Goal: Information Seeking & Learning: Learn about a topic

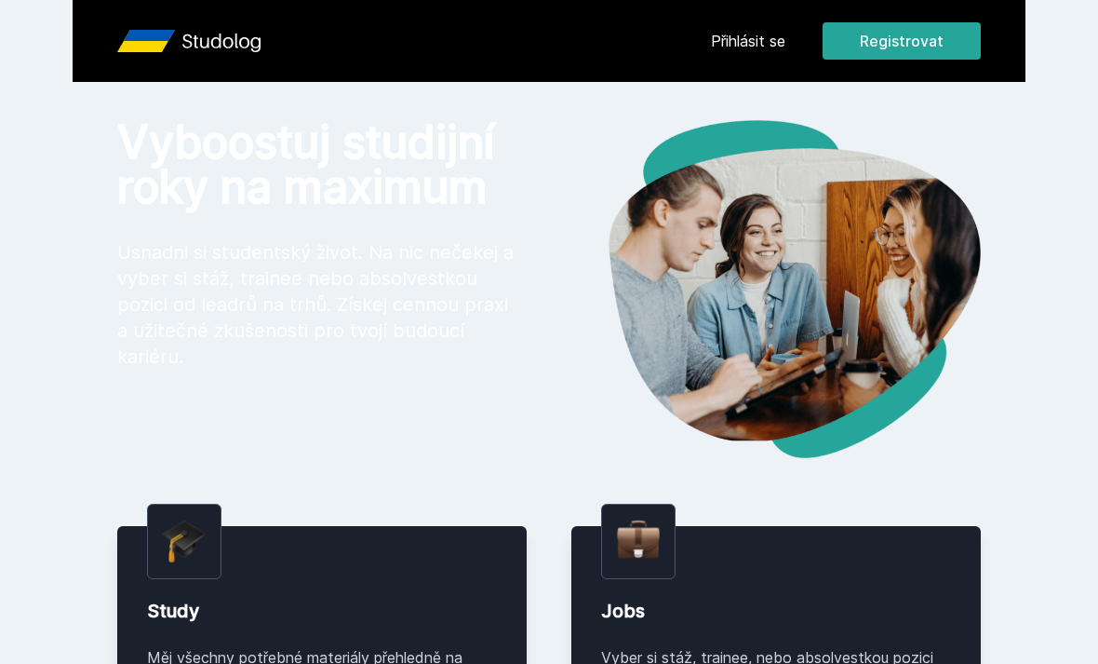
scroll to position [7, 0]
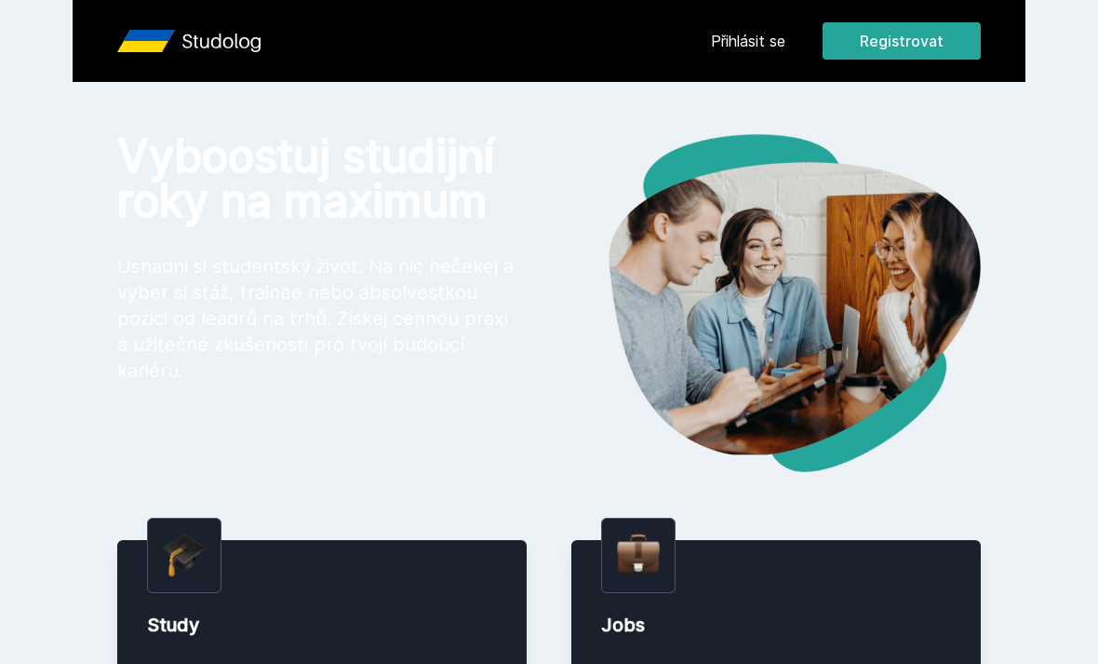
click at [764, 41] on link "Přihlásit se" at bounding box center [748, 41] width 74 height 22
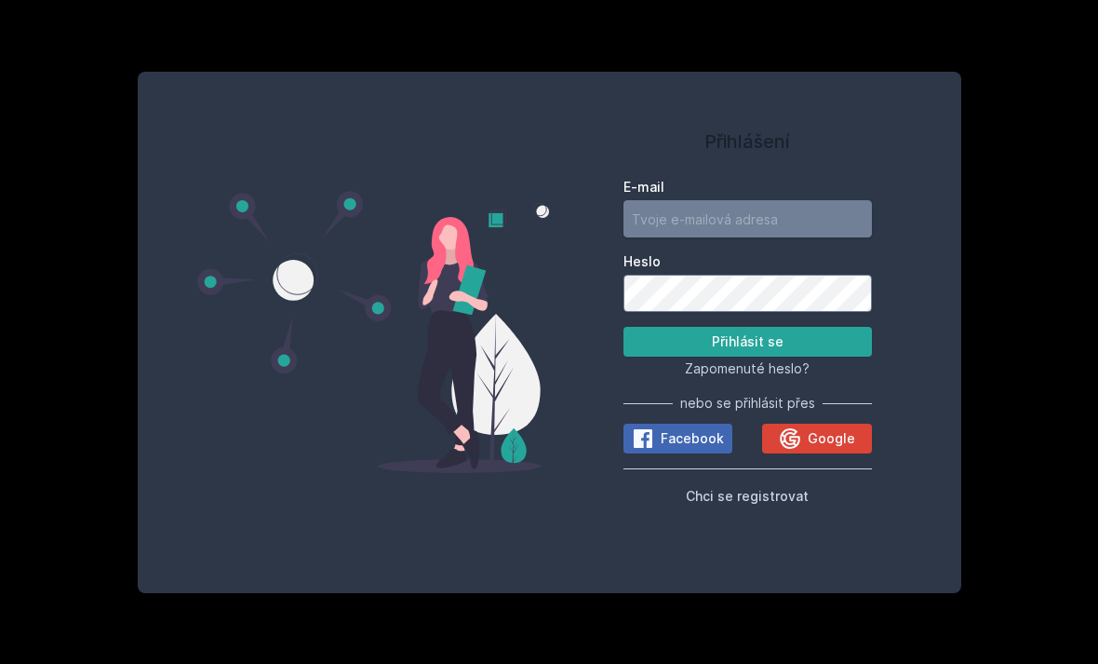
click at [791, 237] on input "E-mail" at bounding box center [748, 218] width 249 height 37
type input "[EMAIL_ADDRESS][PERSON_NAME][DOMAIN_NAME]"
click at [807, 271] on label "Heslo" at bounding box center [748, 261] width 249 height 19
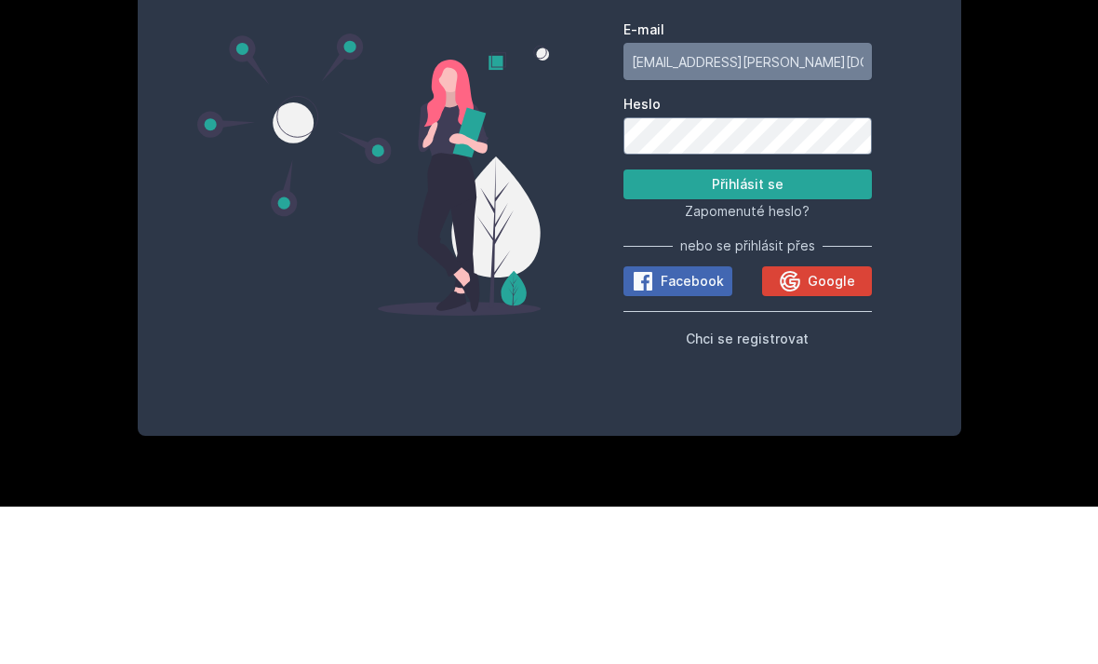
click at [822, 327] on button "Přihlásit se" at bounding box center [748, 342] width 249 height 30
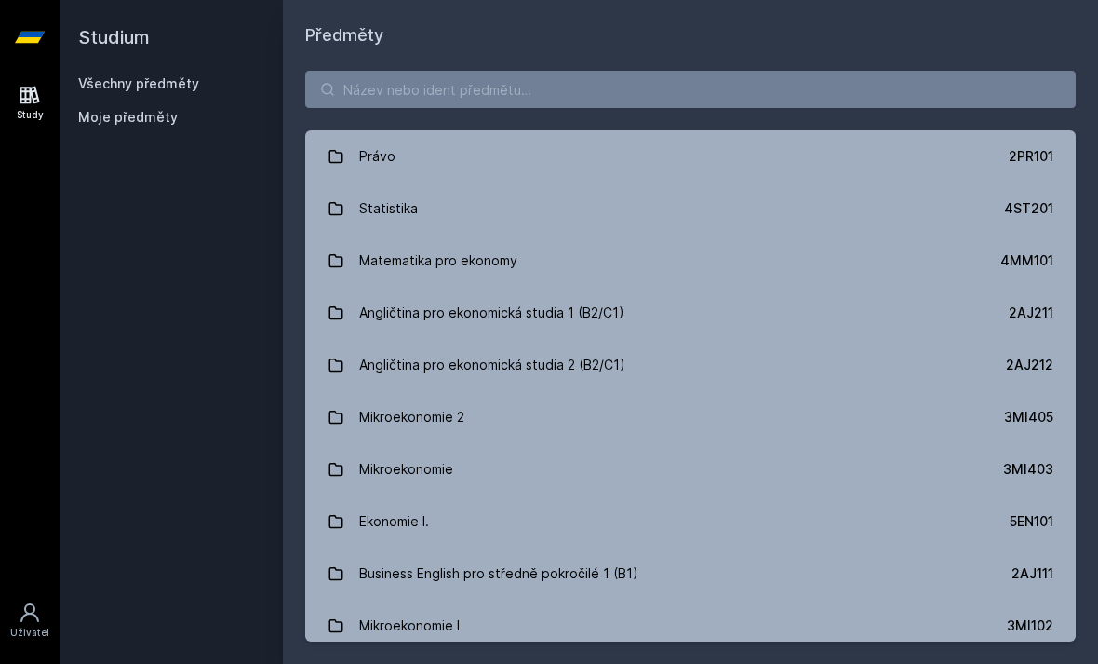
click at [522, 470] on link "Mikroekonomie 3MI403" at bounding box center [690, 469] width 771 height 52
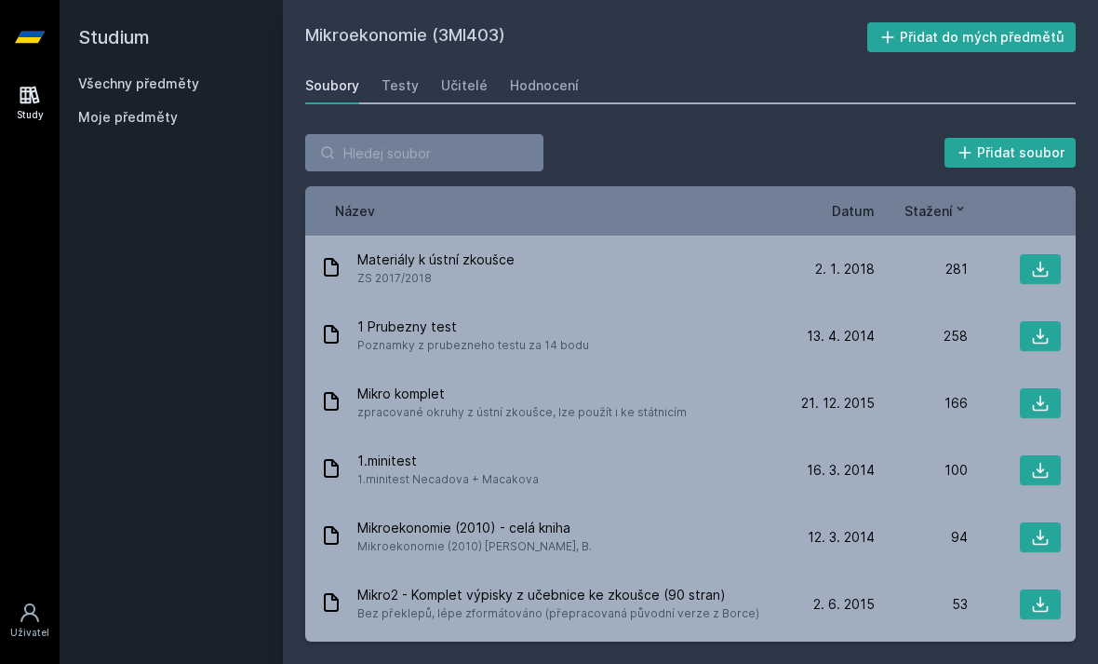
click at [178, 119] on div "Moje předměty" at bounding box center [171, 117] width 186 height 19
click at [109, 90] on link "Všechny předměty" at bounding box center [138, 83] width 121 height 16
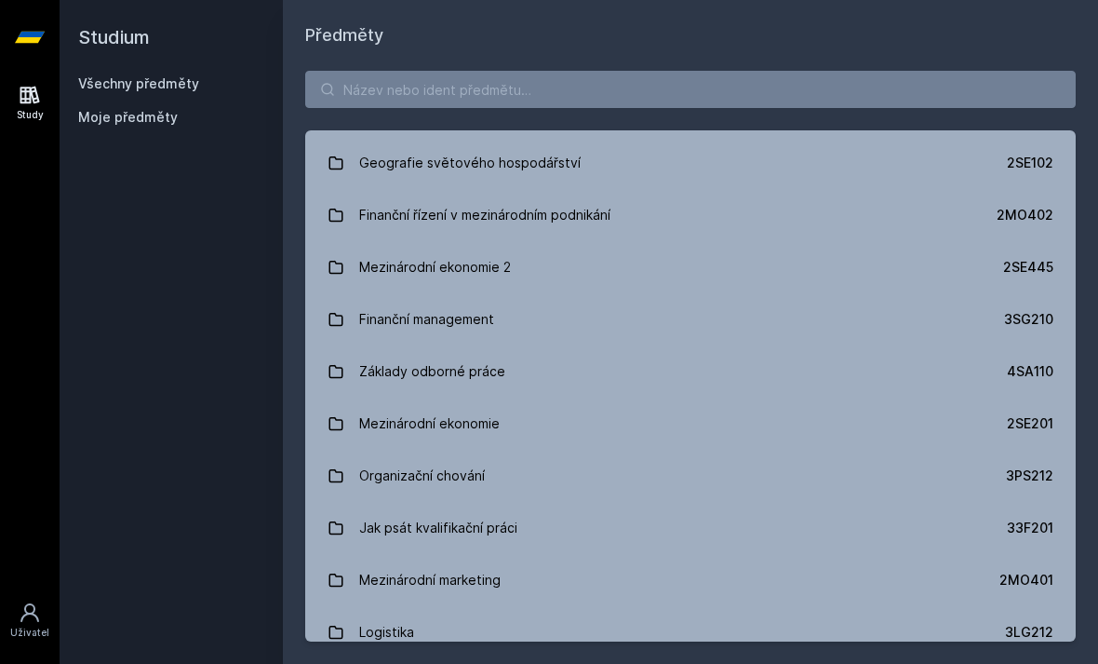
scroll to position [2967, 0]
click at [815, 90] on input "search" at bounding box center [690, 89] width 771 height 37
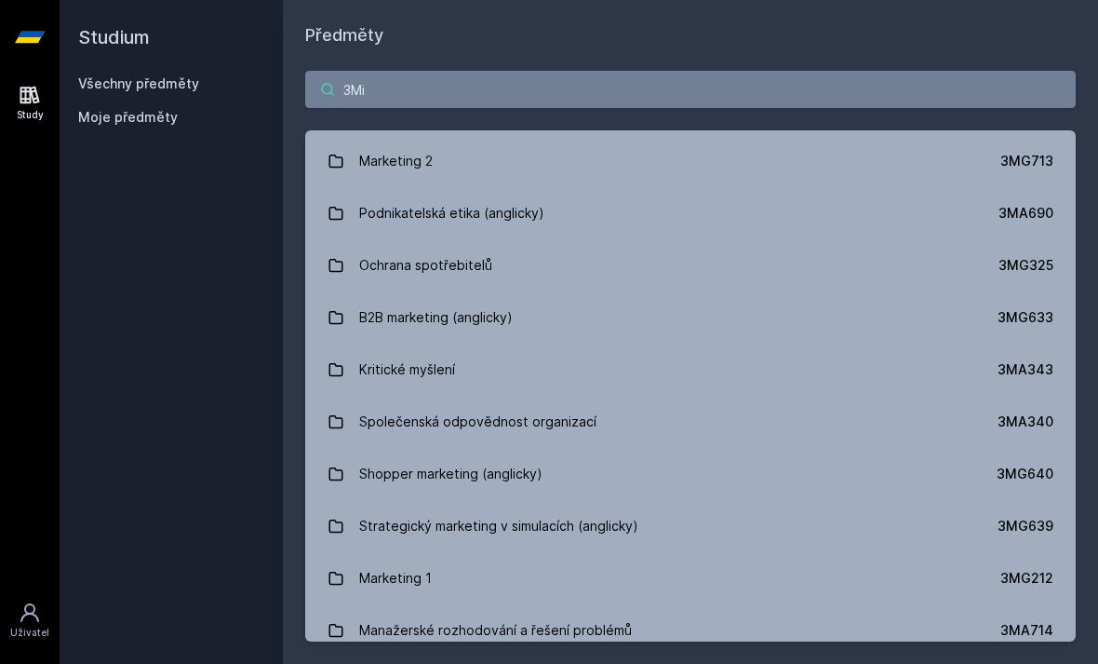
scroll to position [1775, 0]
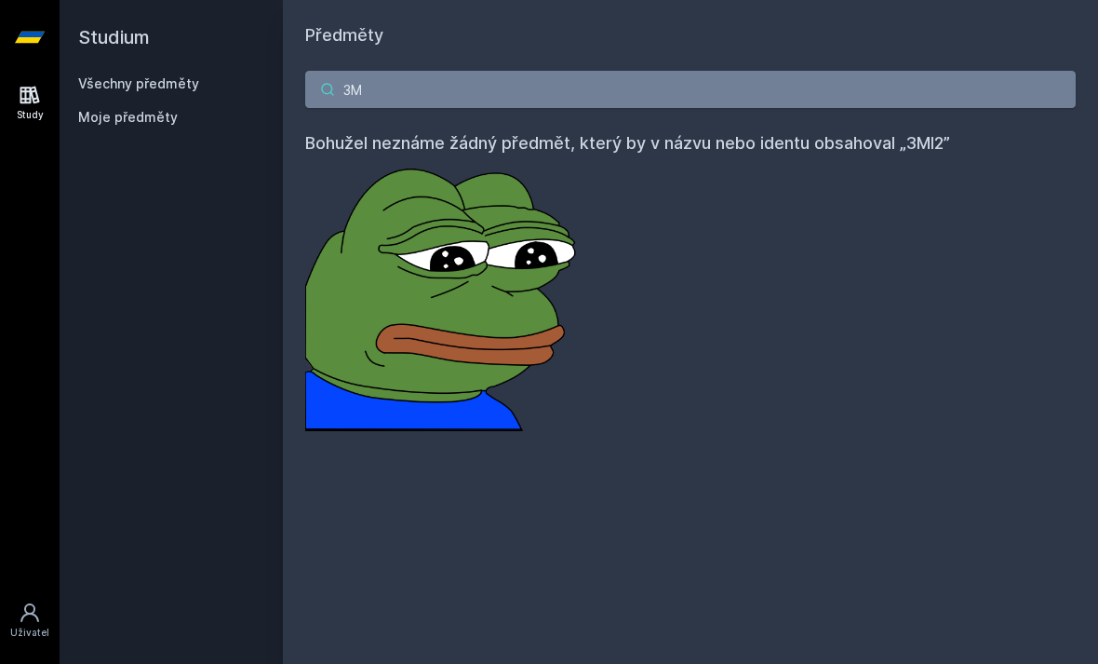
type input "3"
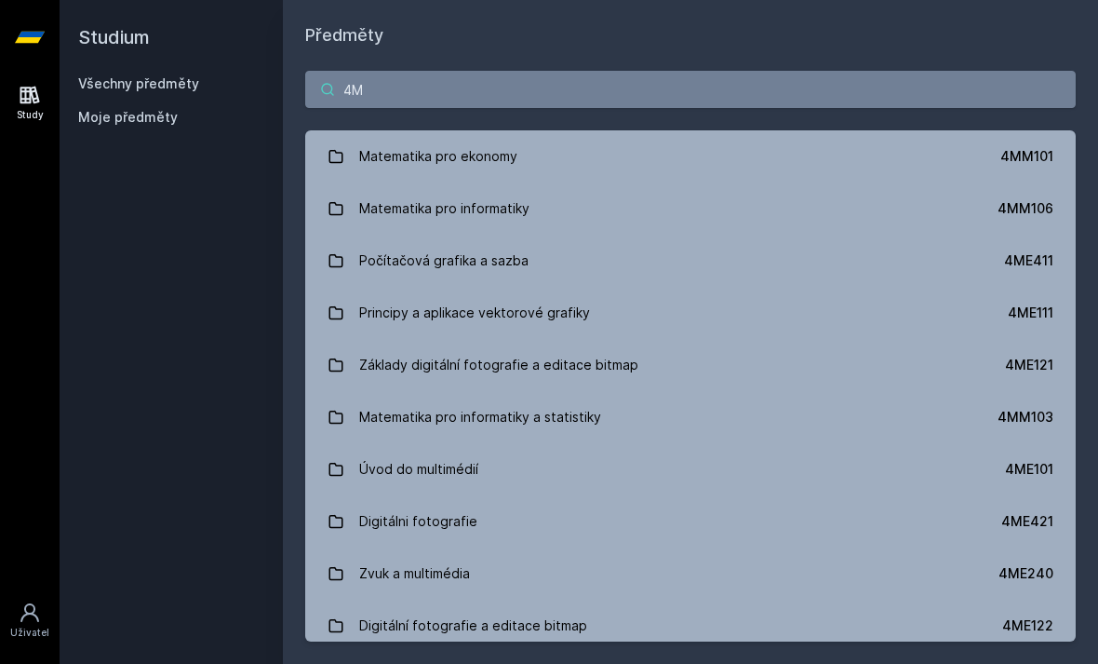
type input "4M"
click at [660, 158] on link "Matematika pro ekonomy 4MM101" at bounding box center [690, 156] width 771 height 52
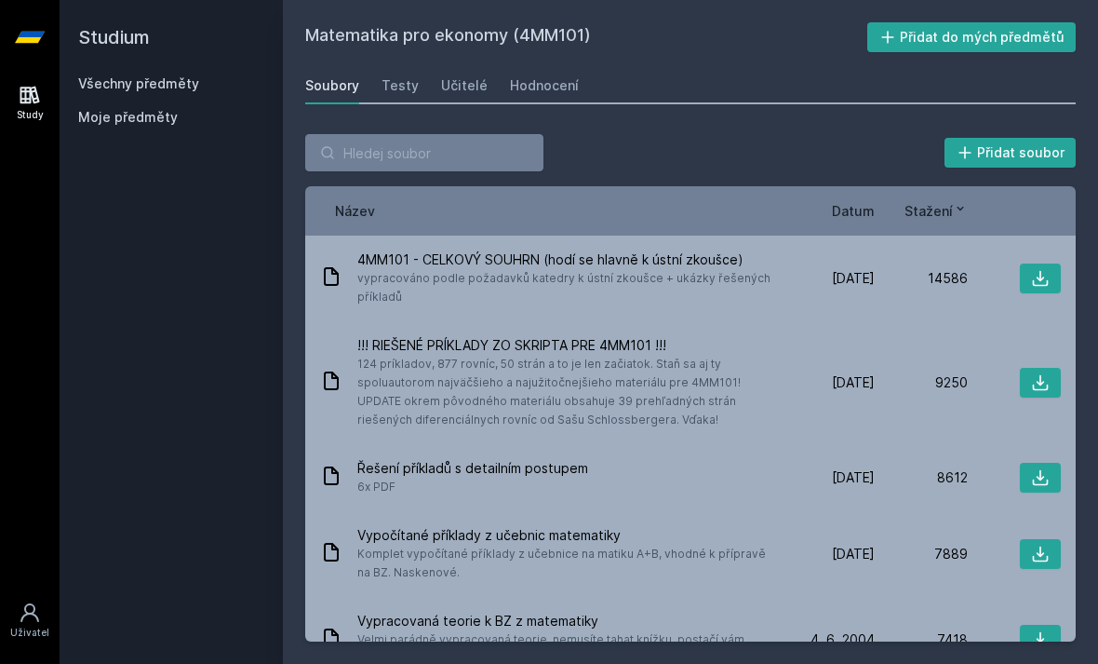
click at [1014, 27] on button "Přidat do mých předmětů" at bounding box center [972, 37] width 209 height 30
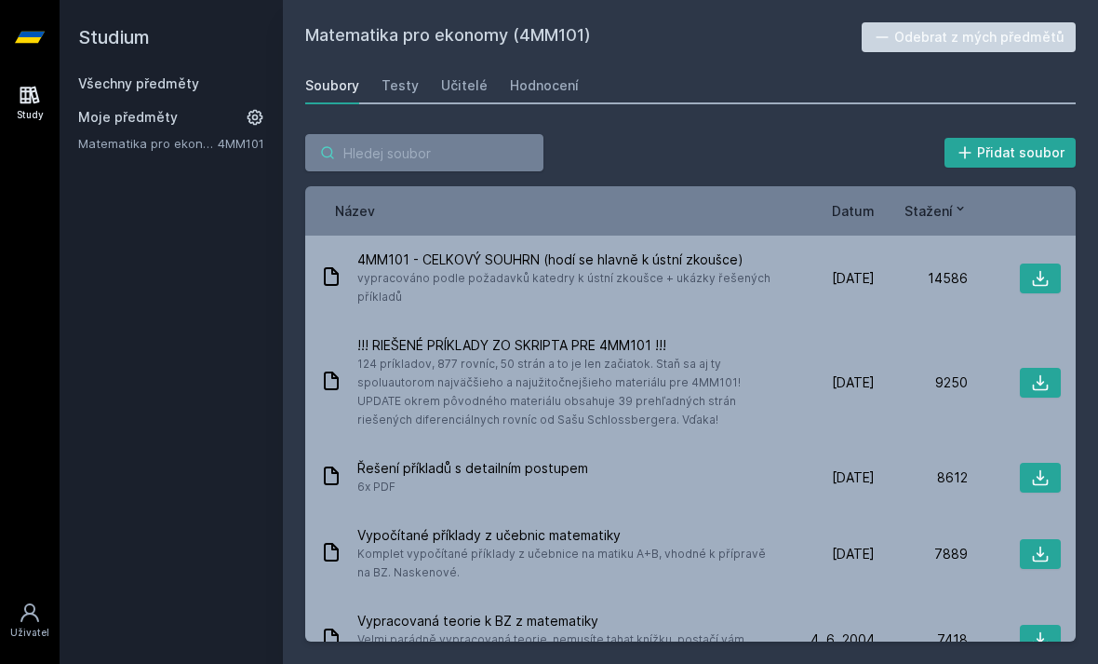
click at [457, 135] on input "search" at bounding box center [424, 152] width 238 height 37
click at [616, 88] on div "Soubory Testy Učitelé Hodnocení" at bounding box center [690, 85] width 771 height 37
click at [340, 88] on div "Soubory" at bounding box center [332, 85] width 54 height 19
click at [468, 72] on link "Učitelé" at bounding box center [464, 85] width 47 height 37
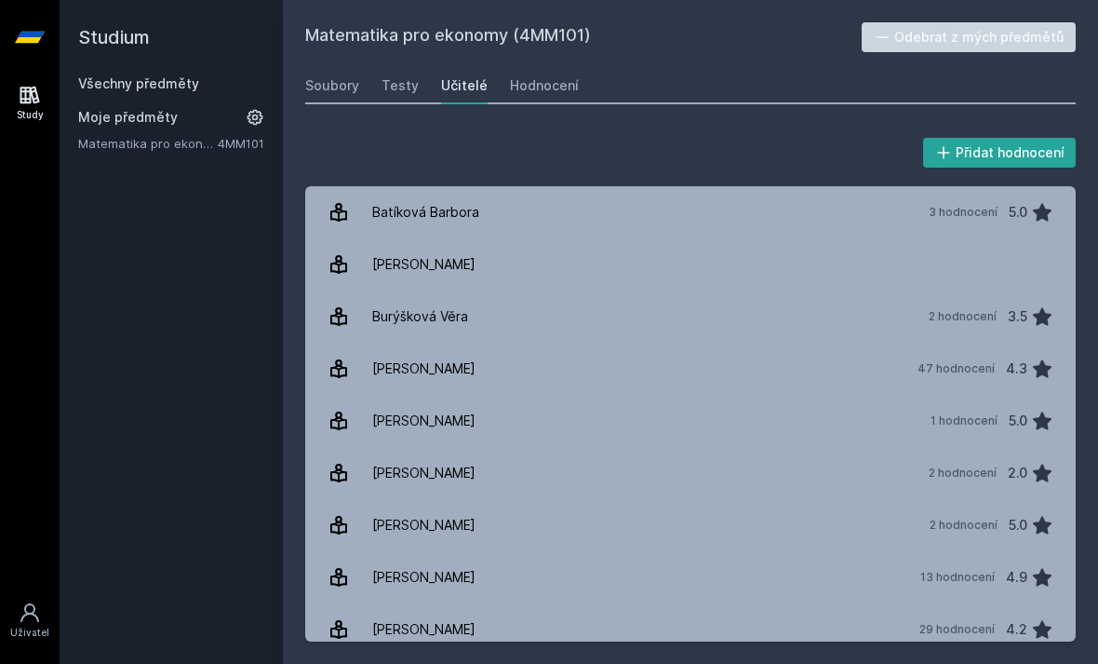
click at [344, 90] on div "Soubory" at bounding box center [332, 85] width 54 height 19
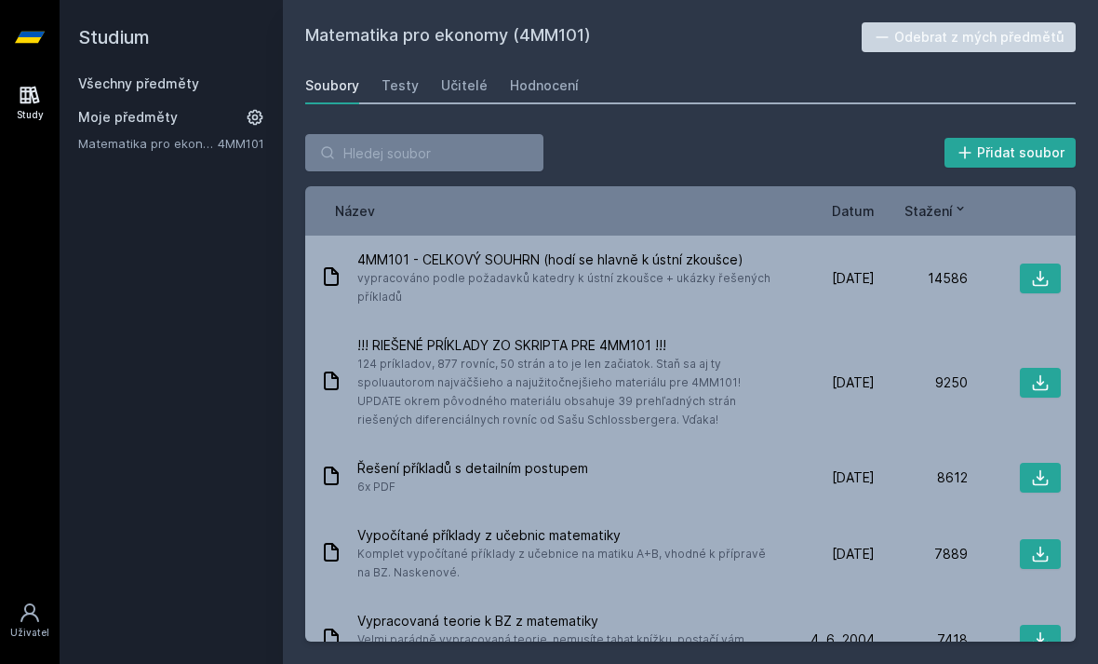
click at [221, 84] on div "Všechny předměty" at bounding box center [171, 83] width 186 height 19
click at [179, 88] on link "Všechny předměty" at bounding box center [138, 83] width 121 height 16
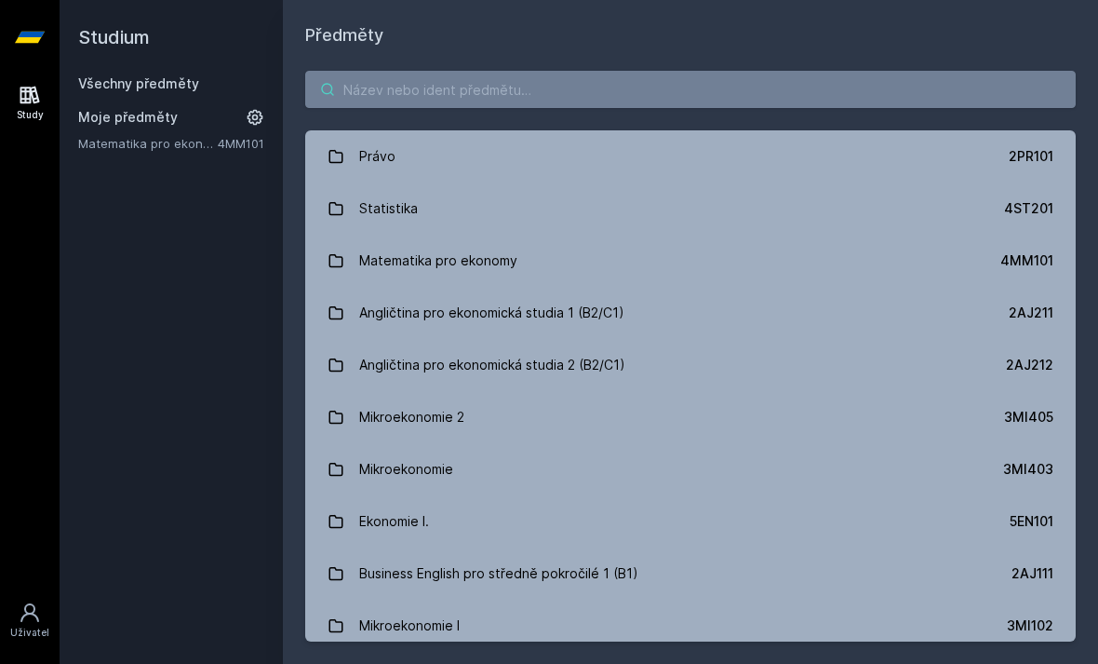
click at [534, 84] on input "search" at bounding box center [690, 89] width 771 height 37
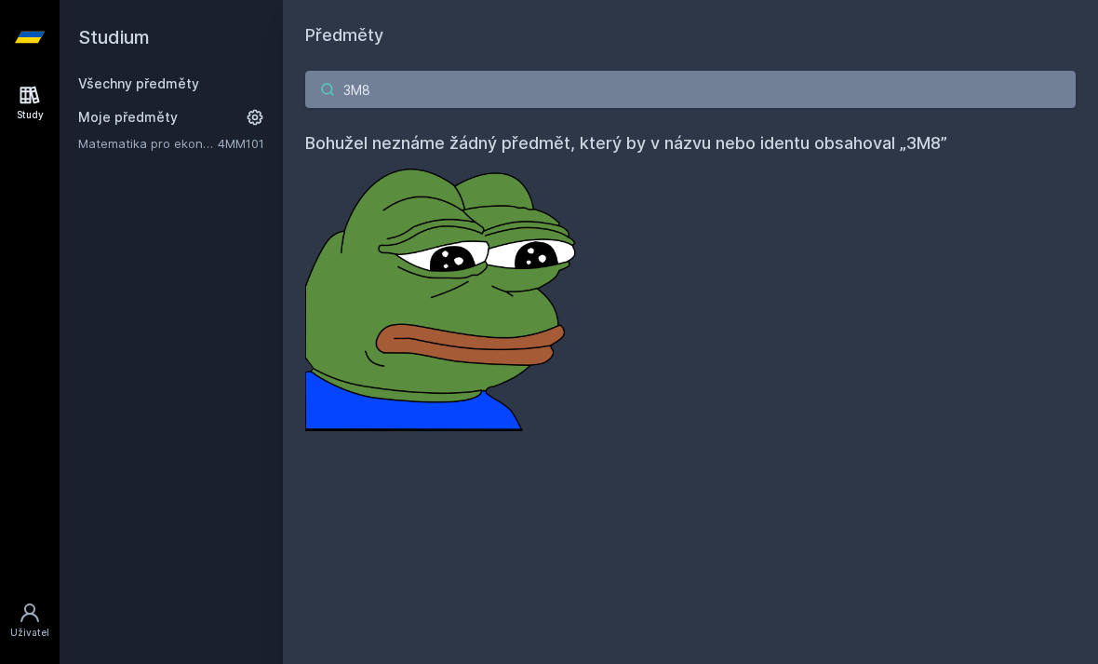
type input "3M"
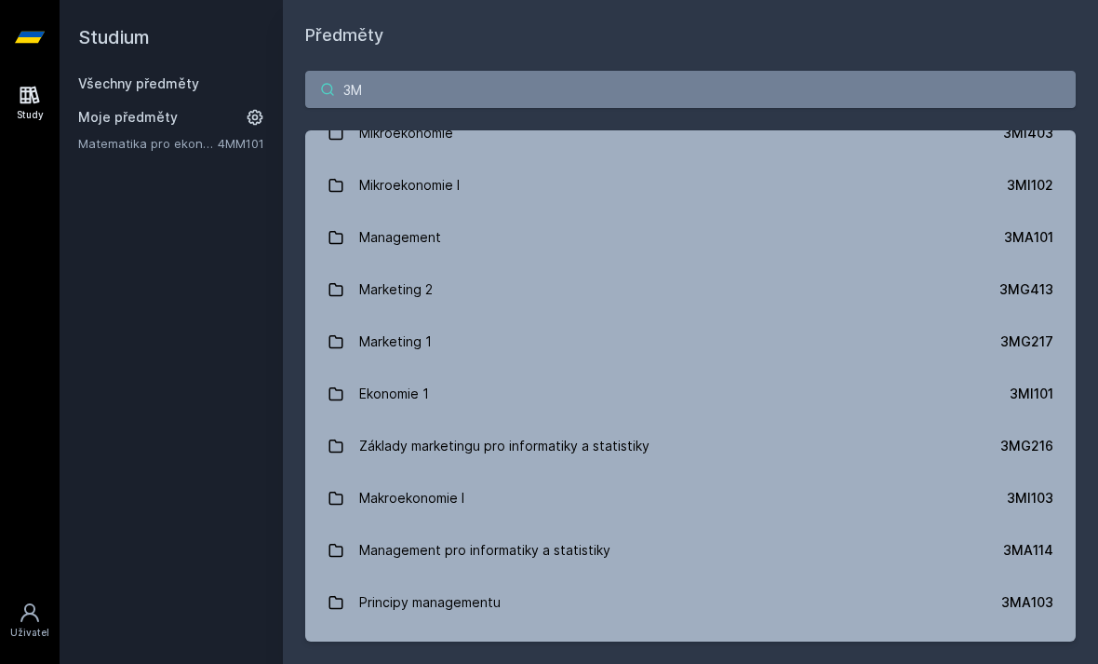
scroll to position [74, 0]
click at [554, 143] on link "Mikroekonomie 3MI403" at bounding box center [690, 135] width 771 height 52
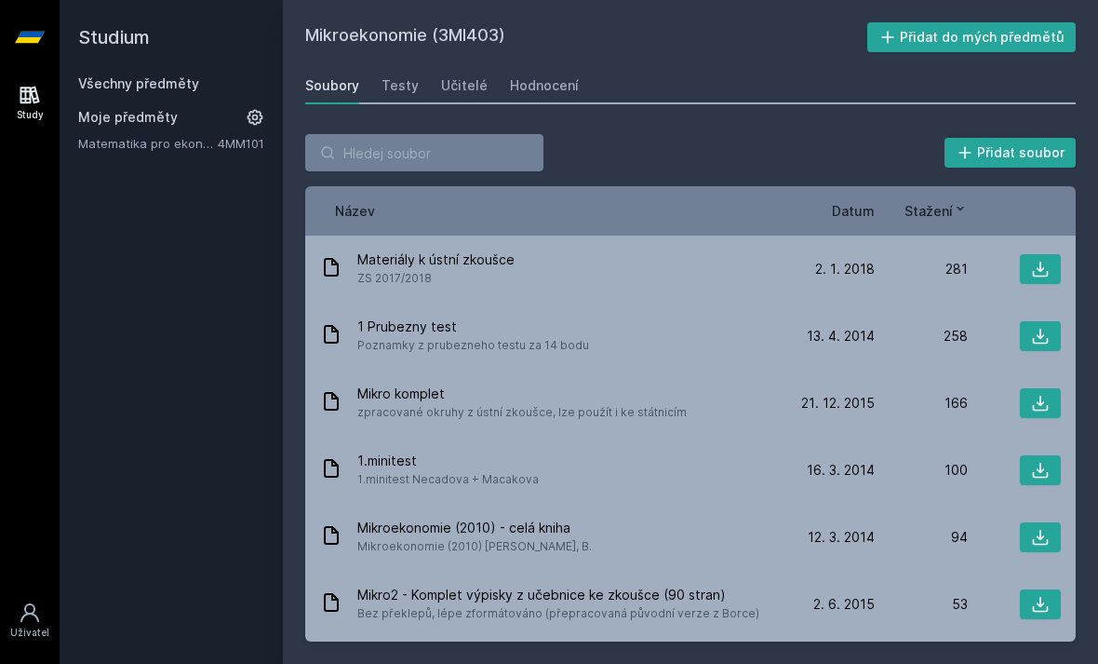
click at [530, 337] on span "Poznamky z prubezneho testu za 14 bodu" at bounding box center [473, 345] width 232 height 19
click at [562, 344] on span "Poznamky z prubezneho testu za 14 bodu" at bounding box center [473, 345] width 232 height 19
click at [588, 344] on div "1 Prubezny test Poznamky z prubezneho testu za 14 bodu" at bounding box center [551, 335] width 462 height 37
click at [668, 347] on div "1 Prubezny test Poznamky z prubezneho testu za 14 bodu" at bounding box center [551, 335] width 462 height 37
click at [644, 411] on span "zpracované okruhy z ústní zkoušce, lze použít i ke státnicím" at bounding box center [522, 412] width 330 height 19
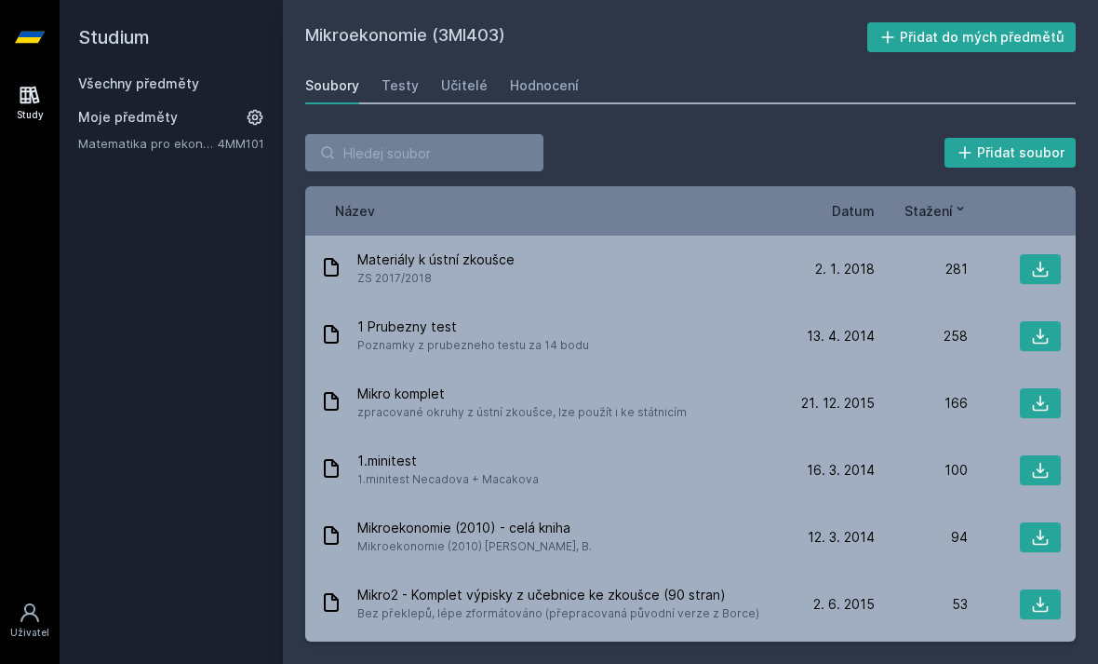
click at [676, 348] on div "1 Prubezny test Poznamky z prubezneho testu za 14 bodu" at bounding box center [551, 335] width 462 height 37
click at [1048, 343] on icon at bounding box center [1041, 337] width 16 height 16
click at [814, 147] on div "Přidat soubor" at bounding box center [690, 152] width 771 height 37
click at [158, 84] on link "Všechny předměty" at bounding box center [138, 83] width 121 height 16
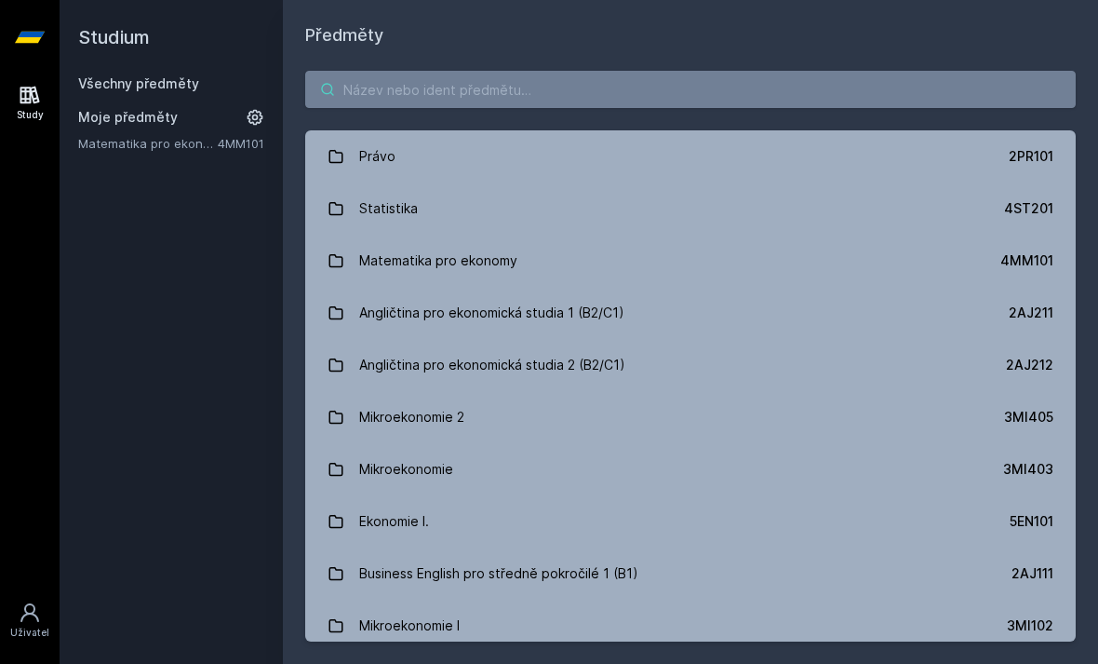
click at [545, 92] on input "search" at bounding box center [690, 89] width 771 height 37
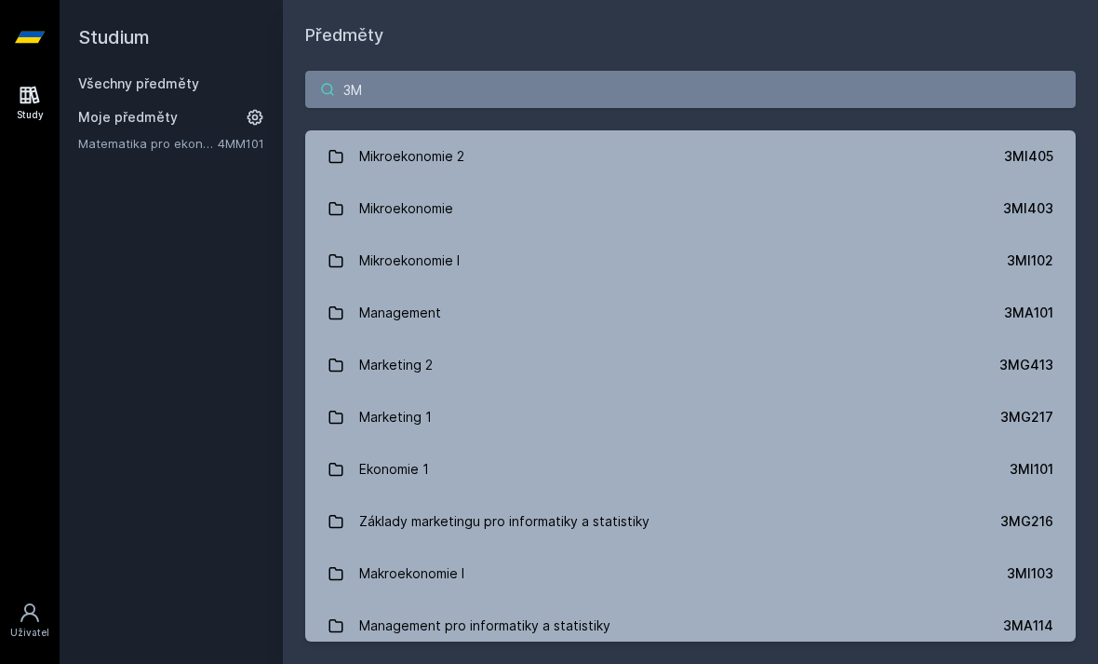
type input "3MA"
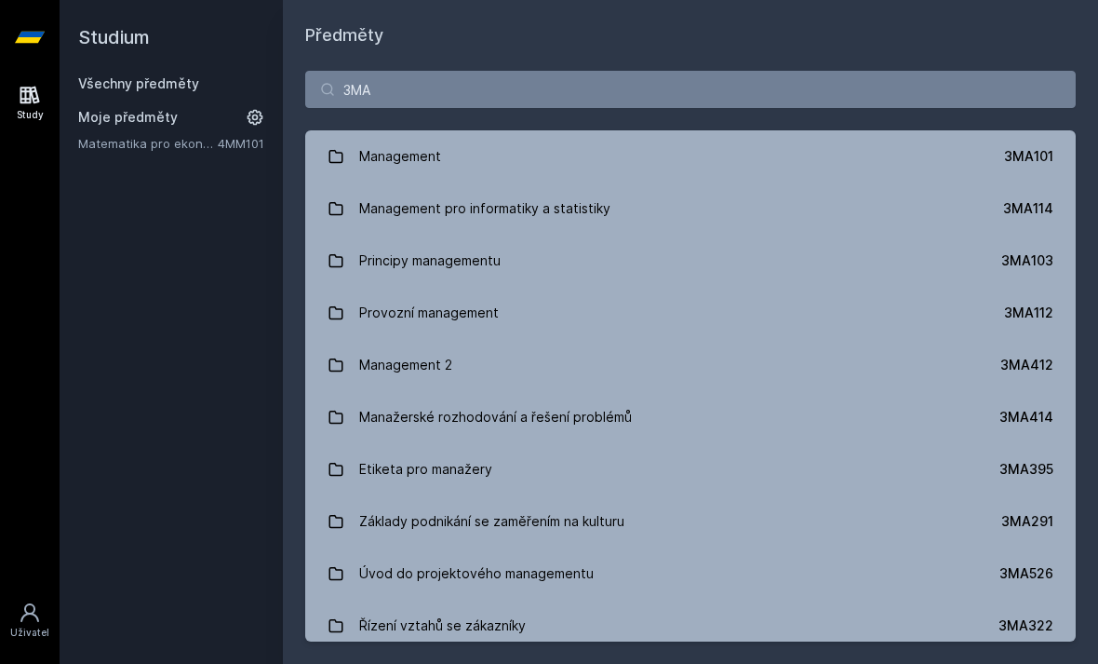
click at [557, 153] on link "Management 3MA101" at bounding box center [690, 156] width 771 height 52
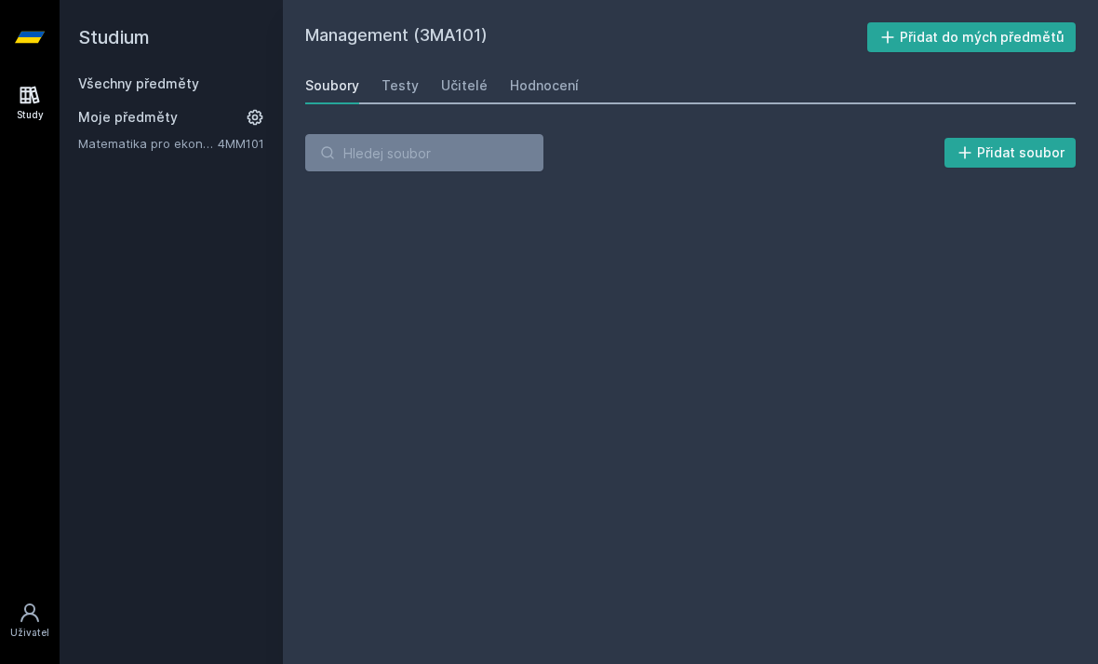
click at [1022, 39] on button "Přidat do mých předmětů" at bounding box center [972, 37] width 209 height 30
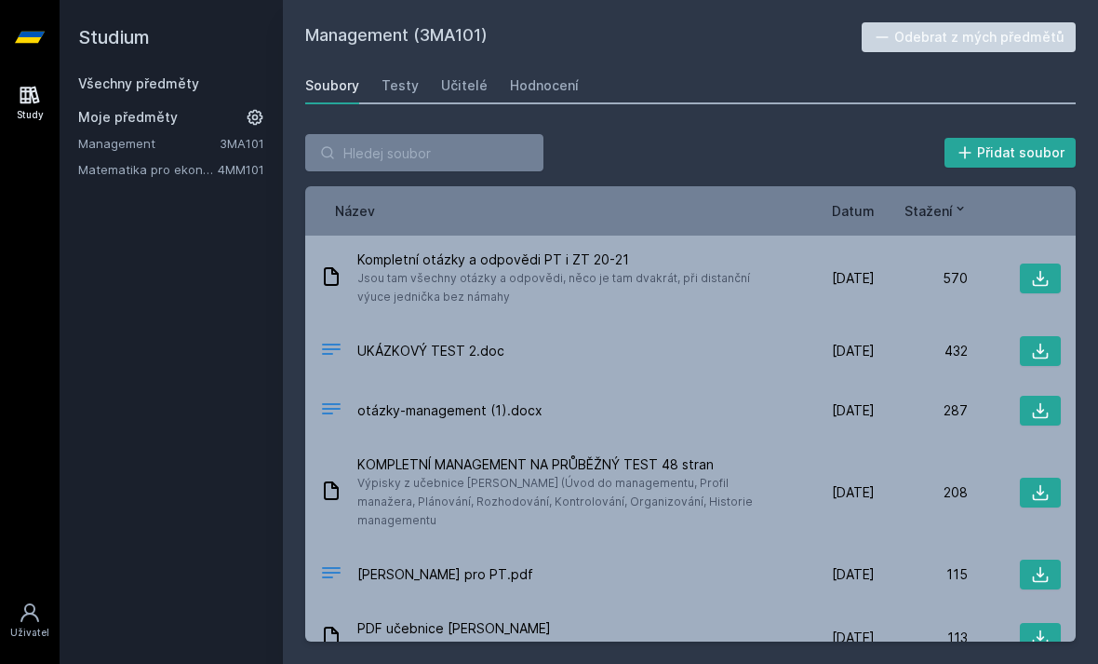
click at [164, 89] on link "Všechny předměty" at bounding box center [138, 83] width 121 height 16
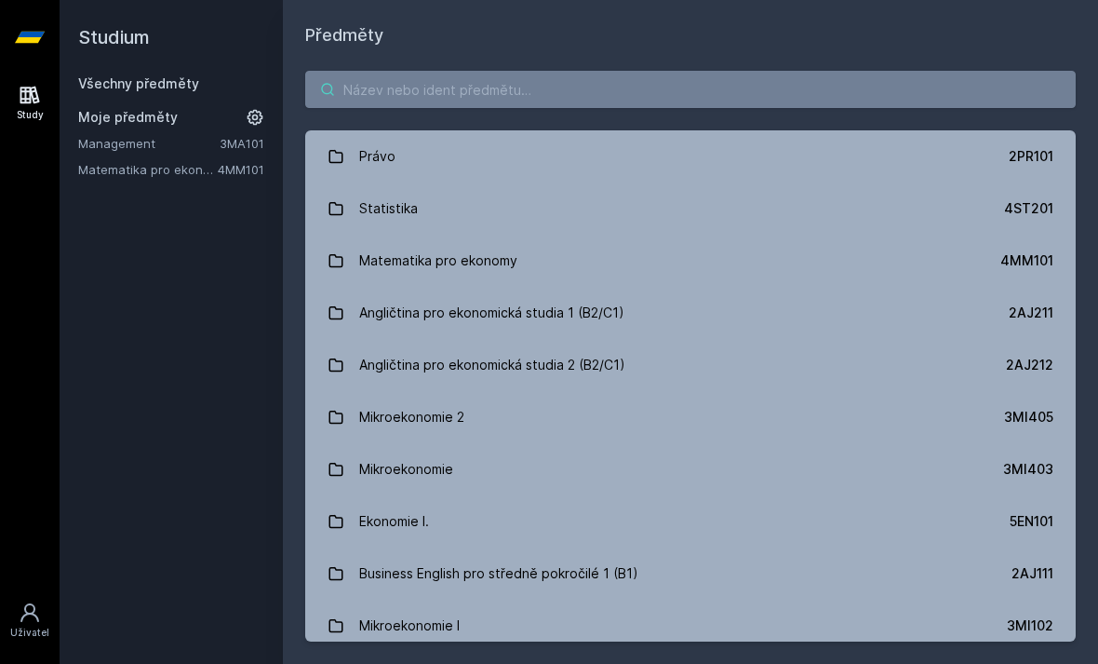
click at [646, 91] on input "search" at bounding box center [690, 89] width 771 height 37
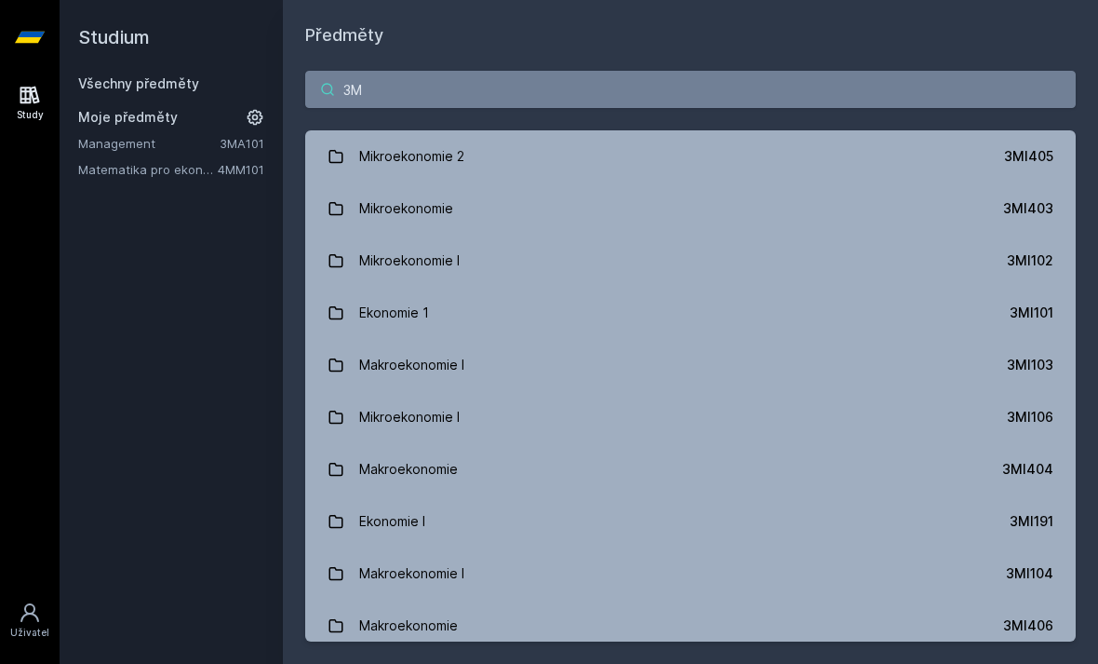
type input "3"
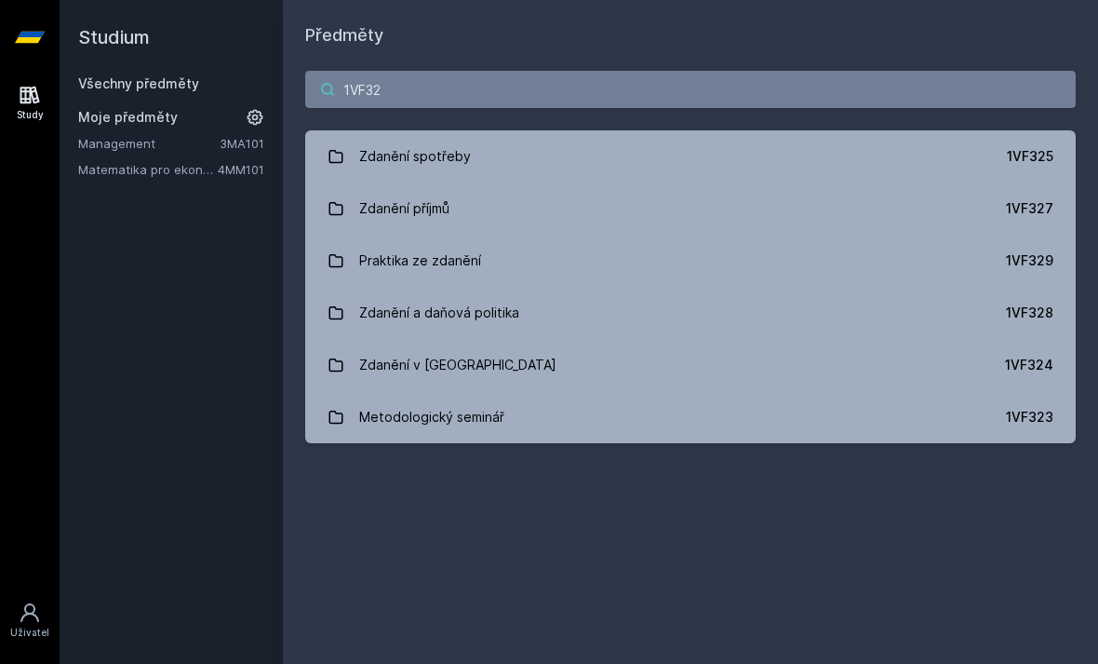
type input "1VF324"
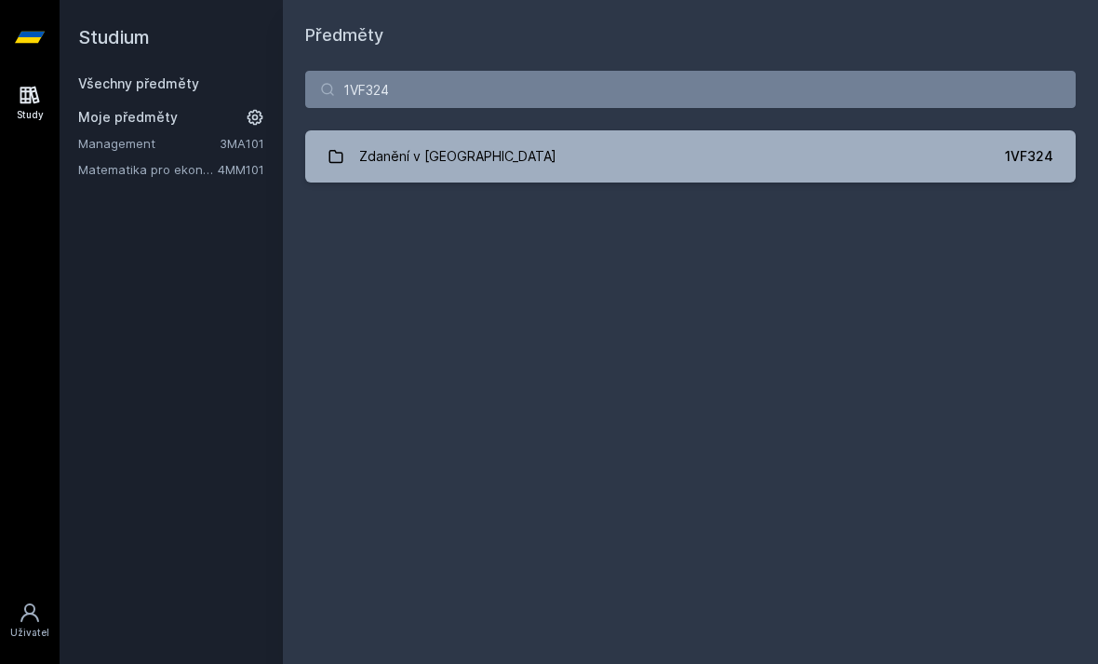
click at [551, 158] on link "Zdanění v [GEOGRAPHIC_DATA] 1VF324" at bounding box center [690, 156] width 771 height 52
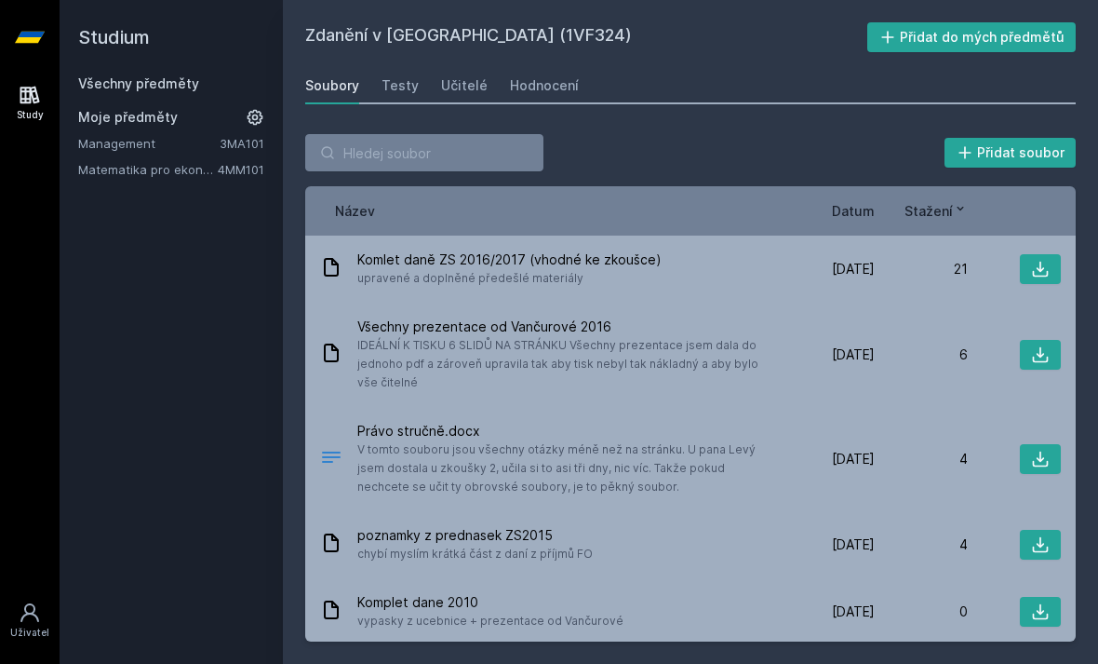
click at [972, 22] on button "Přidat do mých předmětů" at bounding box center [972, 37] width 209 height 30
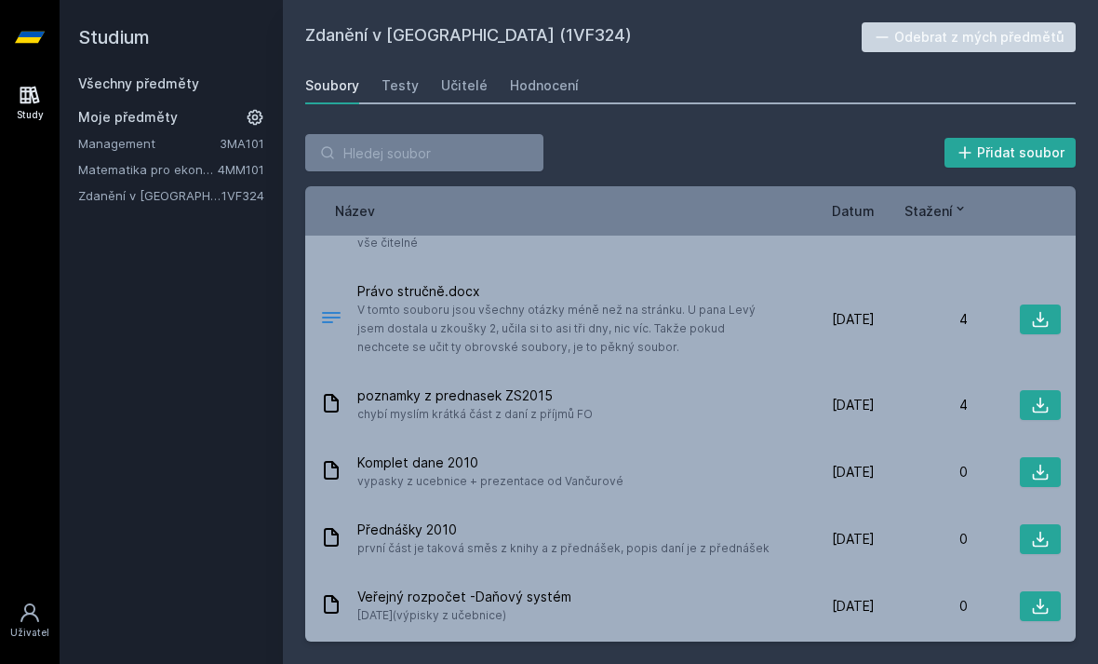
scroll to position [149, 0]
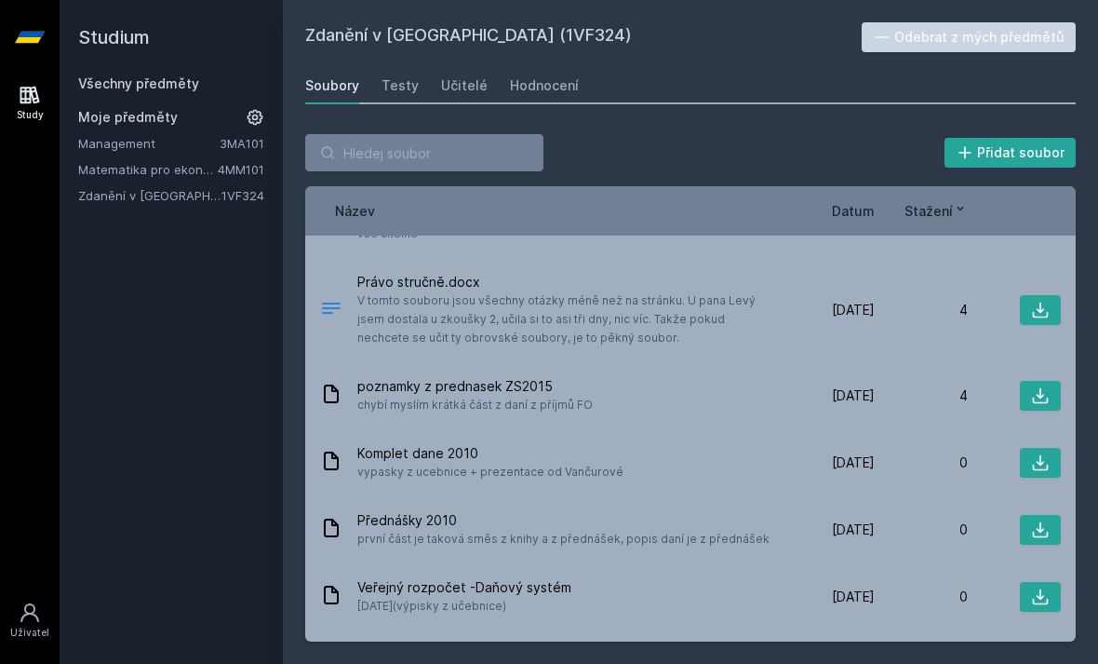
click at [623, 457] on div "Komplet dane 2010 vypasky z ucebnice + prezentace od Vančurové" at bounding box center [551, 462] width 462 height 37
click at [160, 84] on link "Všechny předměty" at bounding box center [138, 83] width 121 height 16
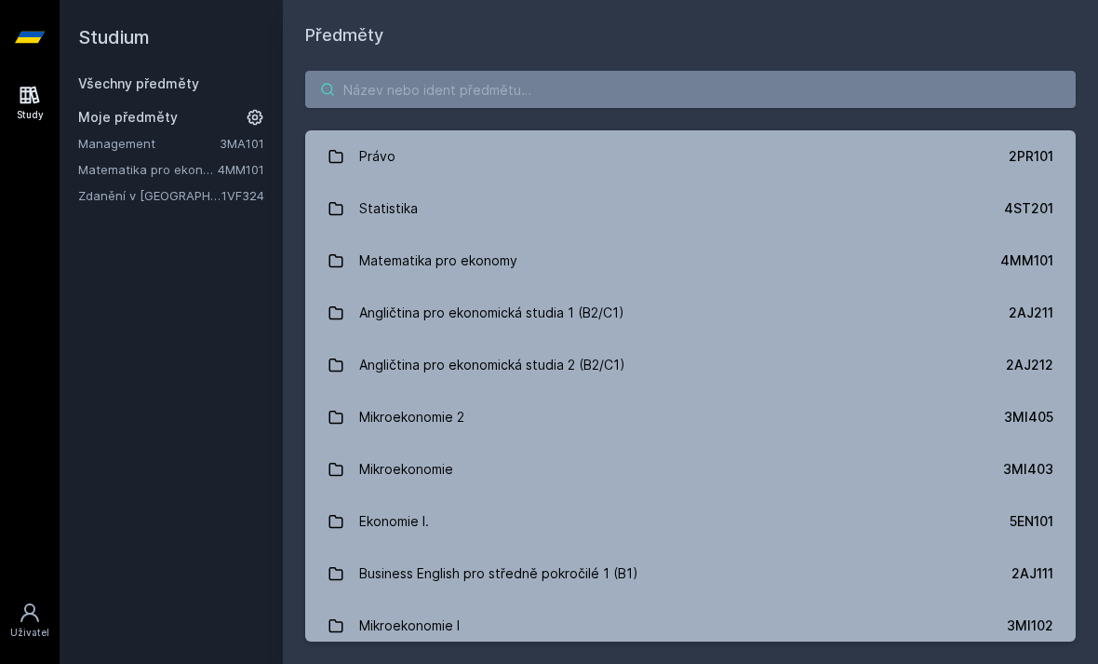
click at [607, 84] on input "search" at bounding box center [690, 89] width 771 height 37
click at [227, 225] on div "Studium Všechny předměty Moje předměty Management 3MA101 Matematika pro ekonomy…" at bounding box center [171, 332] width 223 height 664
